Goal: Transaction & Acquisition: Purchase product/service

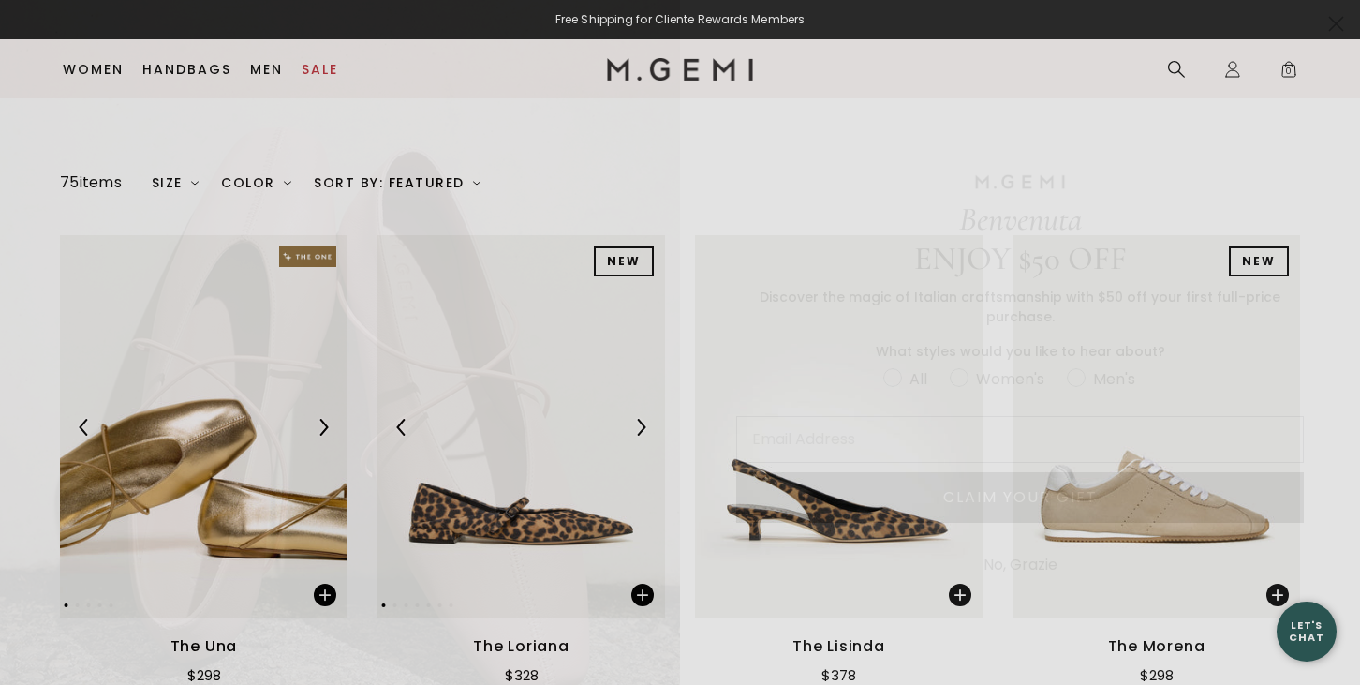
scroll to position [194, 0]
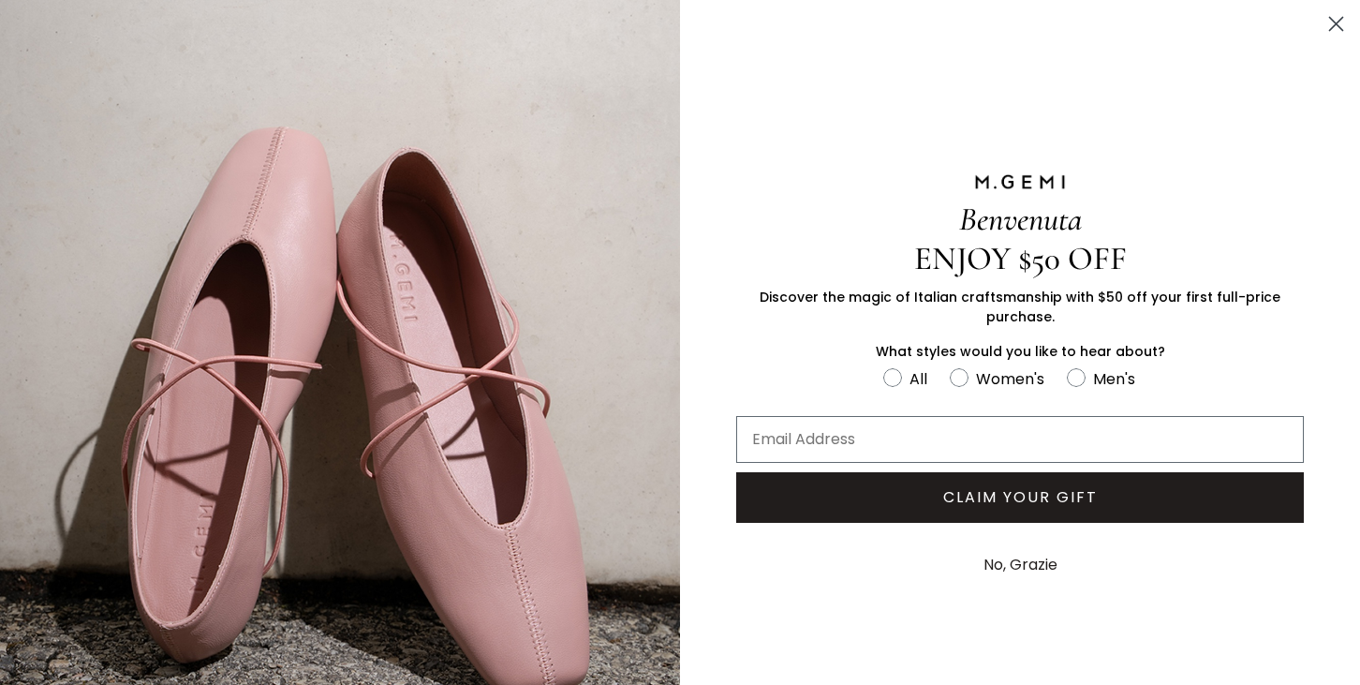
click at [1330, 18] on icon "Close dialog" at bounding box center [1336, 24] width 13 height 13
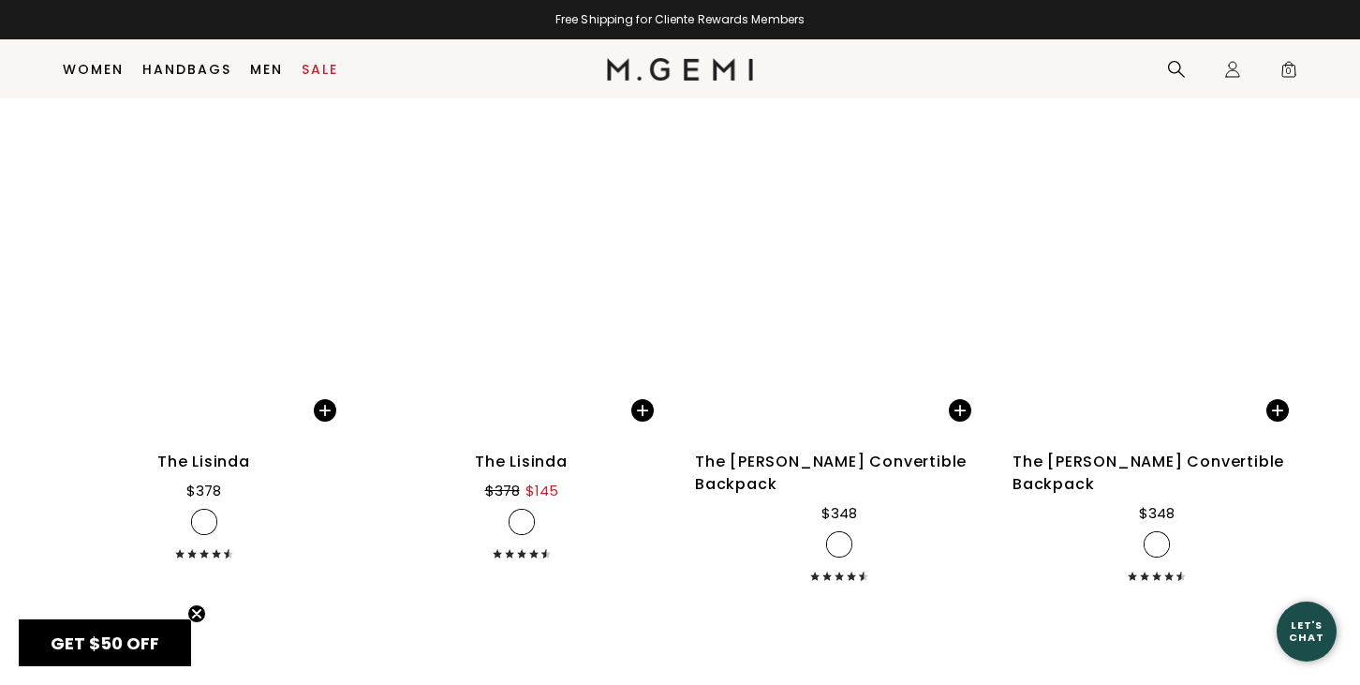
scroll to position [5380, 0]
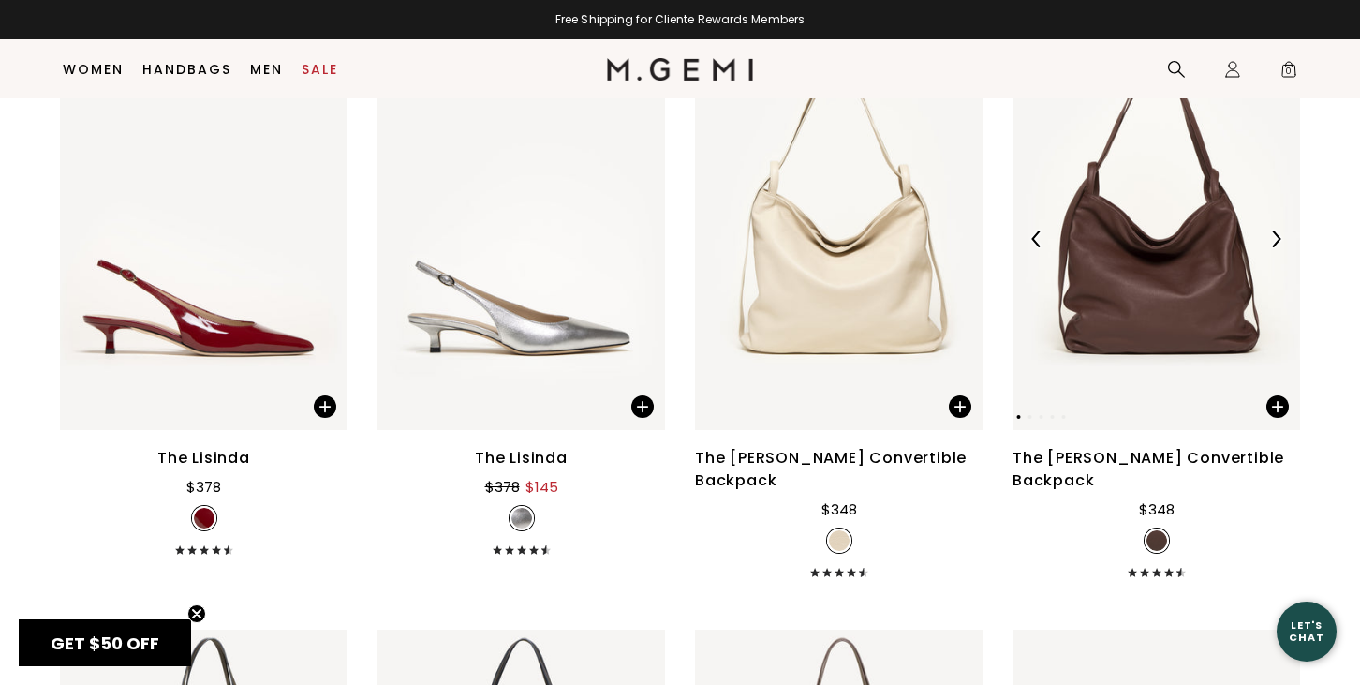
click at [1158, 259] on img at bounding box center [1156, 238] width 288 height 383
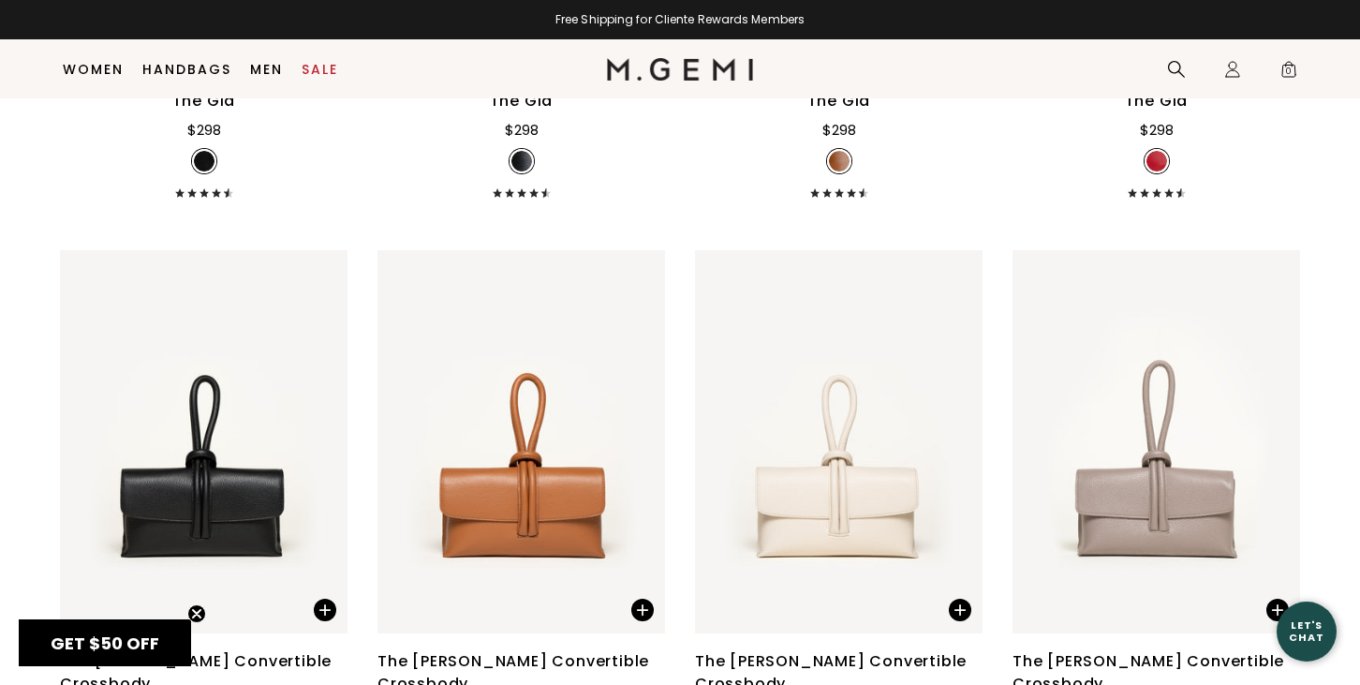
scroll to position [7114, 0]
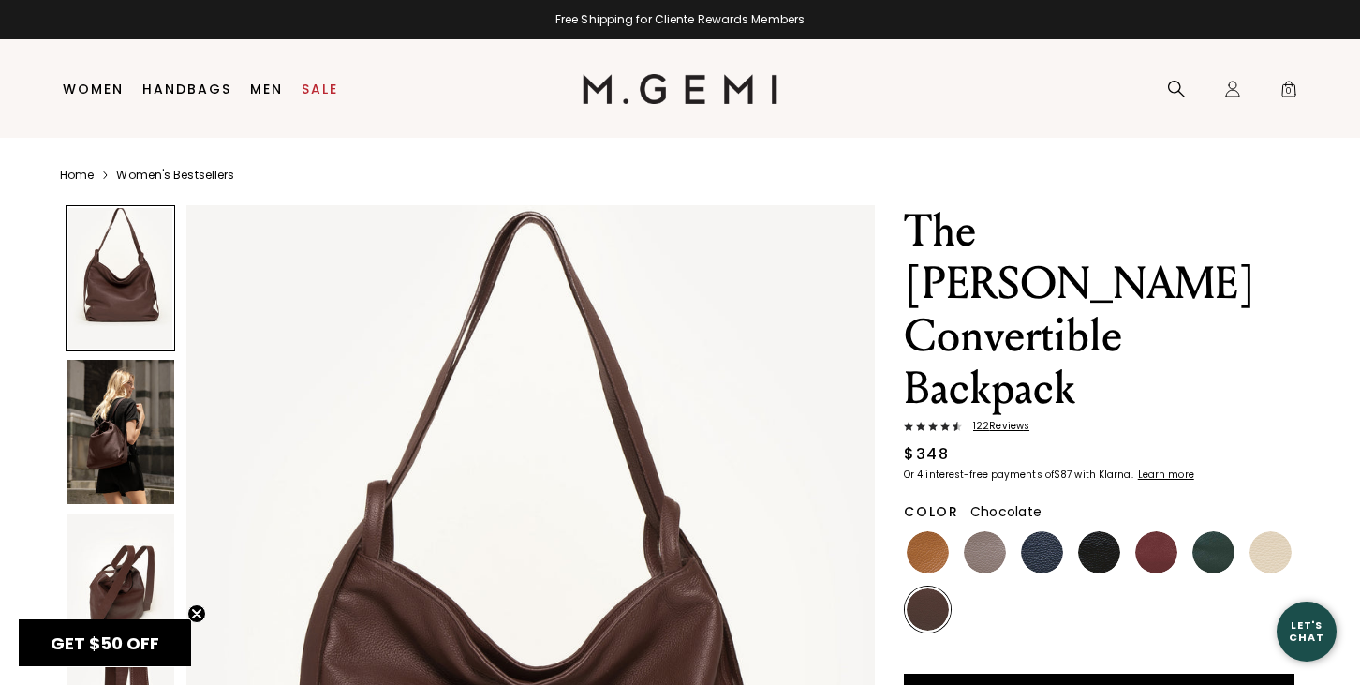
click at [86, 431] on img at bounding box center [120, 432] width 108 height 144
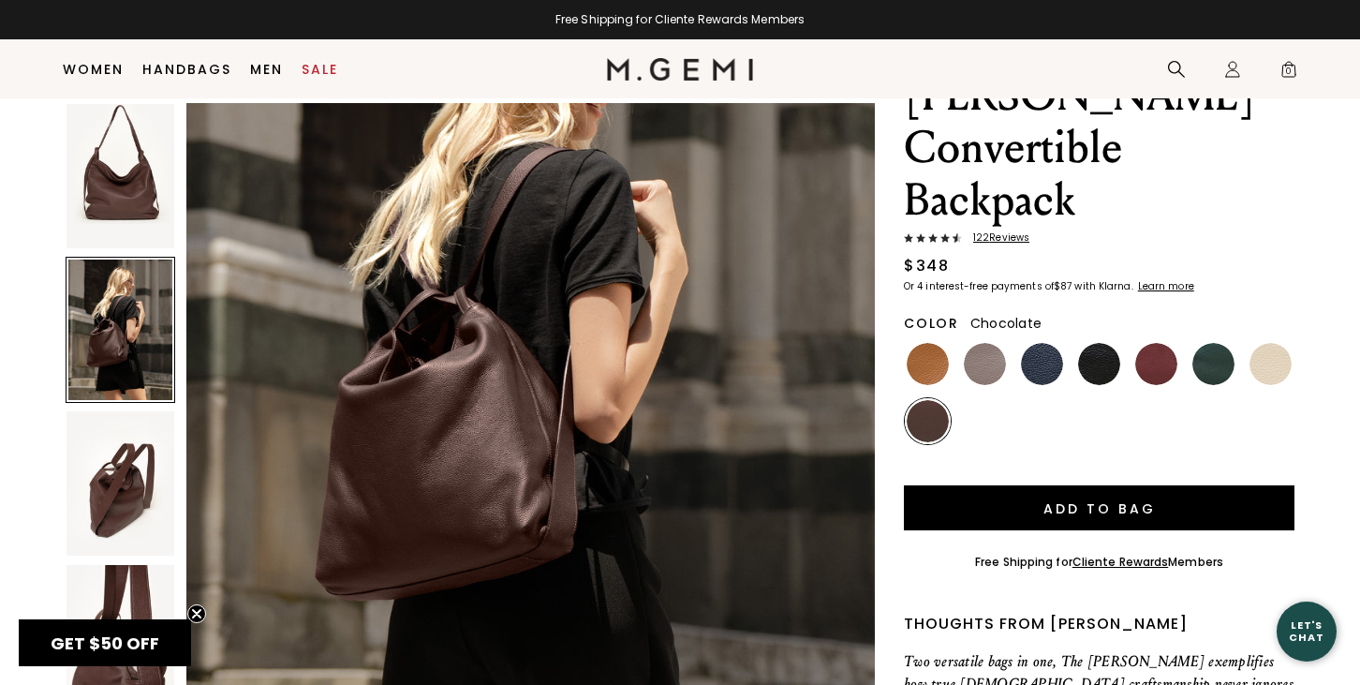
scroll to position [1138, 0]
